Goal: Information Seeking & Learning: Check status

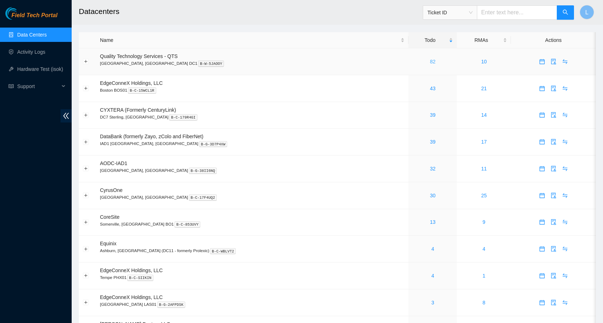
click at [430, 62] on link "82" at bounding box center [433, 62] width 6 height 6
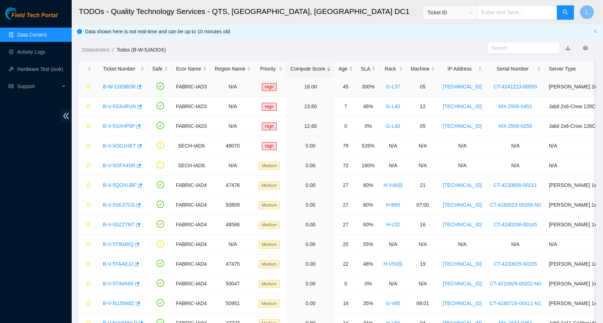
click at [127, 87] on link "B-W-12IDBOR" at bounding box center [119, 87] width 33 height 6
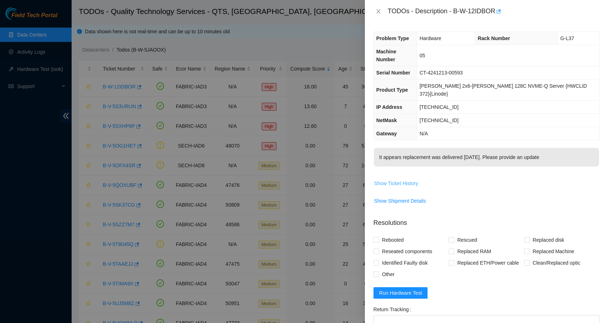
click at [395, 179] on span "Show Ticket History" at bounding box center [396, 183] width 44 height 8
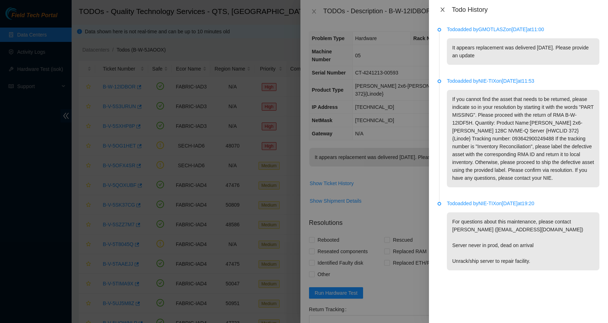
click at [441, 9] on icon "close" at bounding box center [443, 10] width 6 height 6
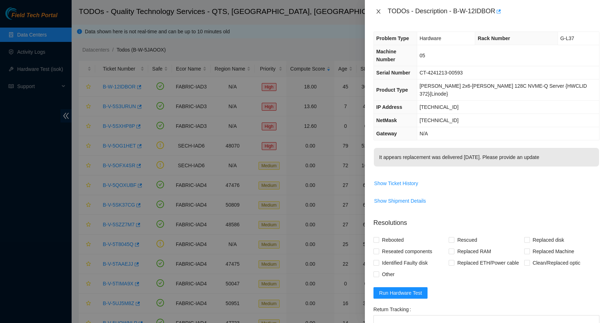
click at [374, 10] on button "Close" at bounding box center [379, 11] width 10 height 7
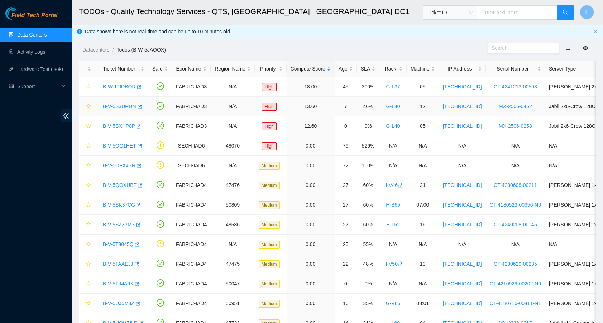
click at [120, 106] on link "B-V-5S3URUN" at bounding box center [119, 107] width 33 height 6
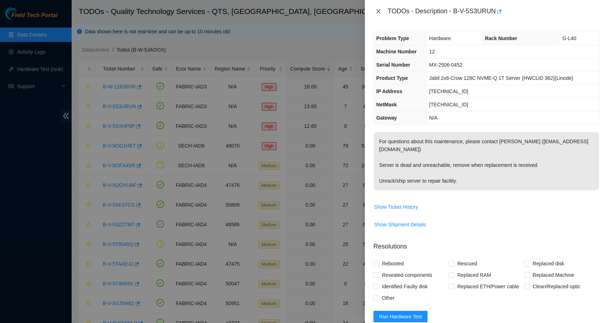
click at [379, 11] on icon "close" at bounding box center [379, 12] width 6 height 6
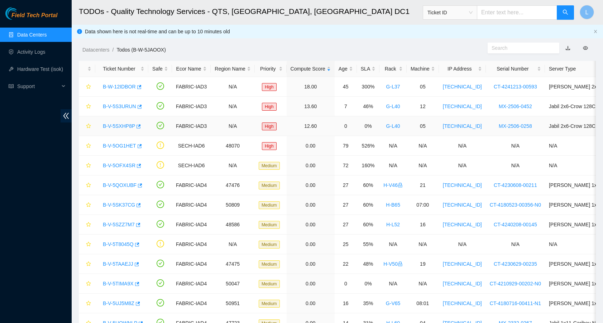
click at [129, 126] on link "B-V-5SXHP8P" at bounding box center [119, 126] width 32 height 6
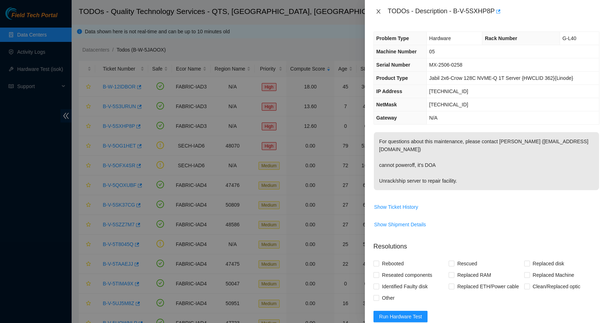
click at [379, 14] on button "Close" at bounding box center [379, 11] width 10 height 7
